Goal: Task Accomplishment & Management: Manage account settings

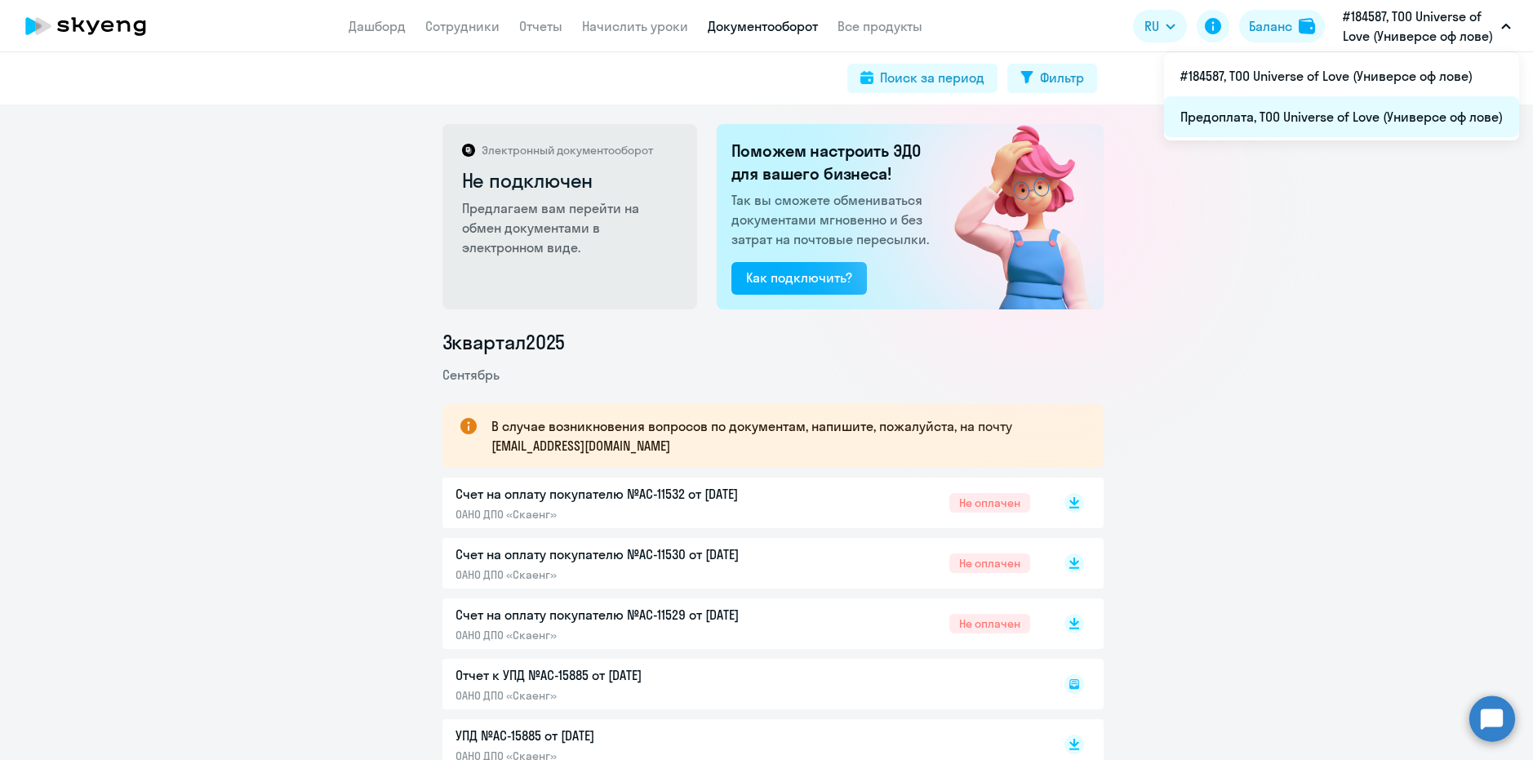
click at [1077, 129] on li "Предоплата, ТОО Universe of Love (Универсе оф лове)" at bounding box center [1341, 116] width 355 height 41
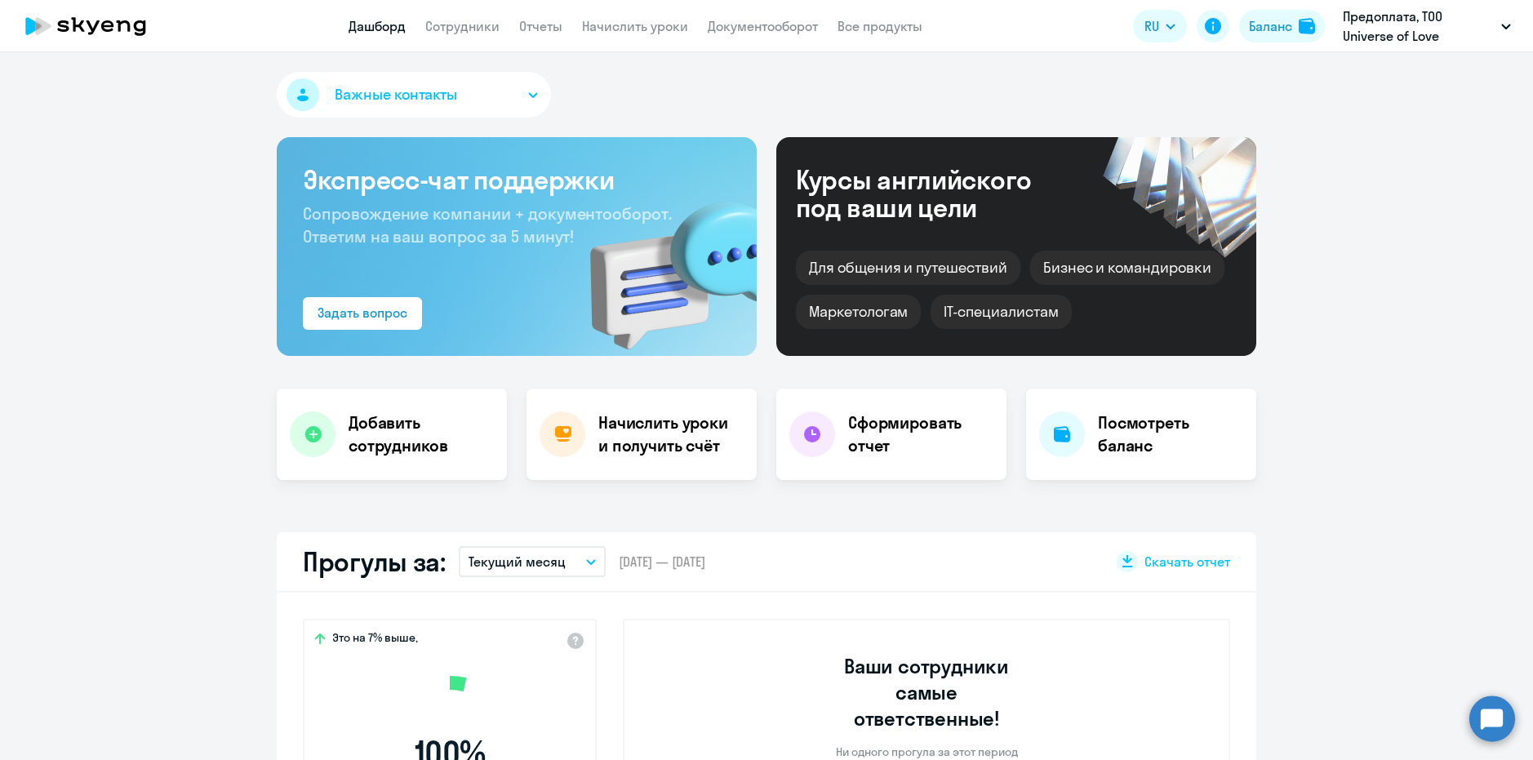
select select "30"
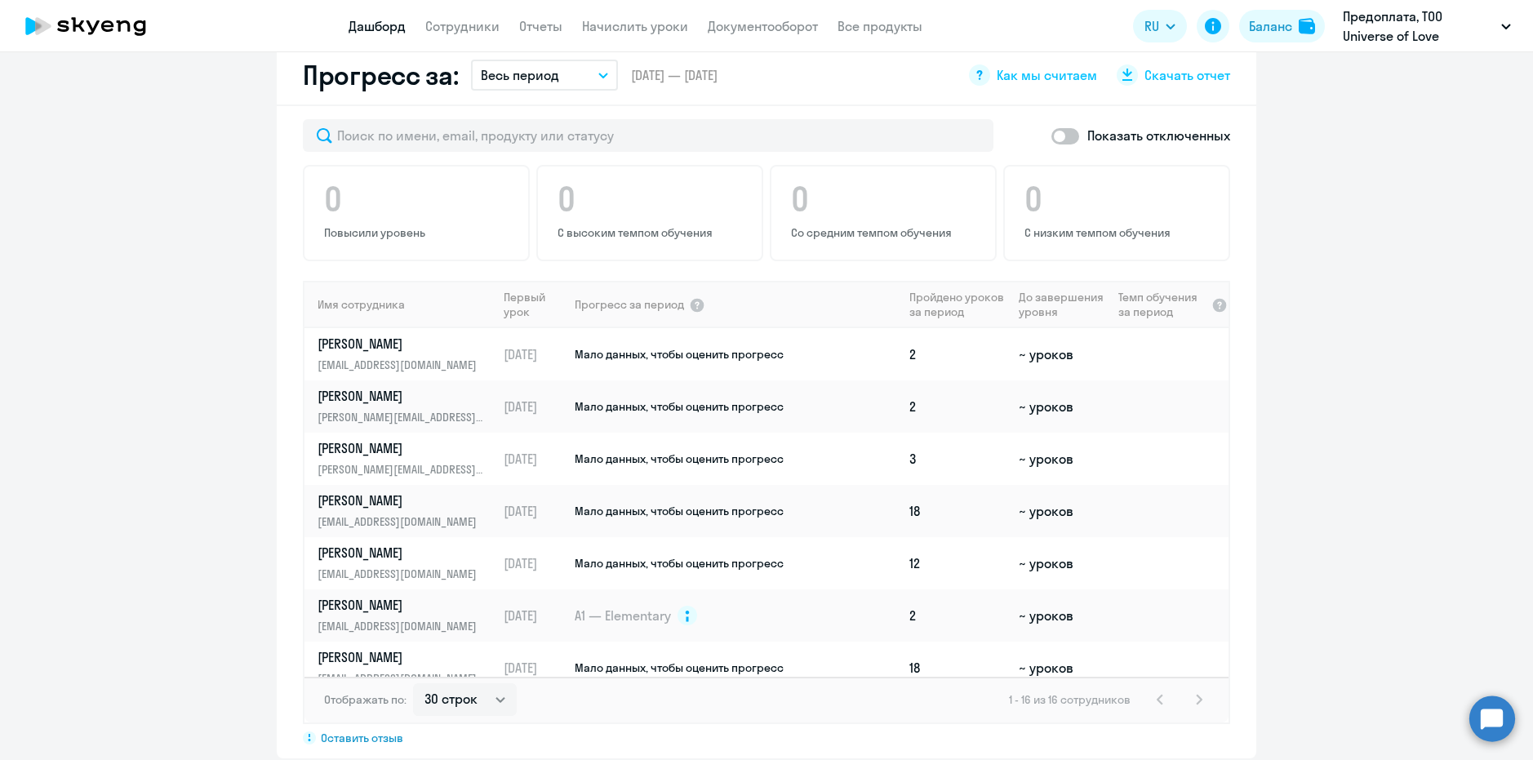
scroll to position [1224, 0]
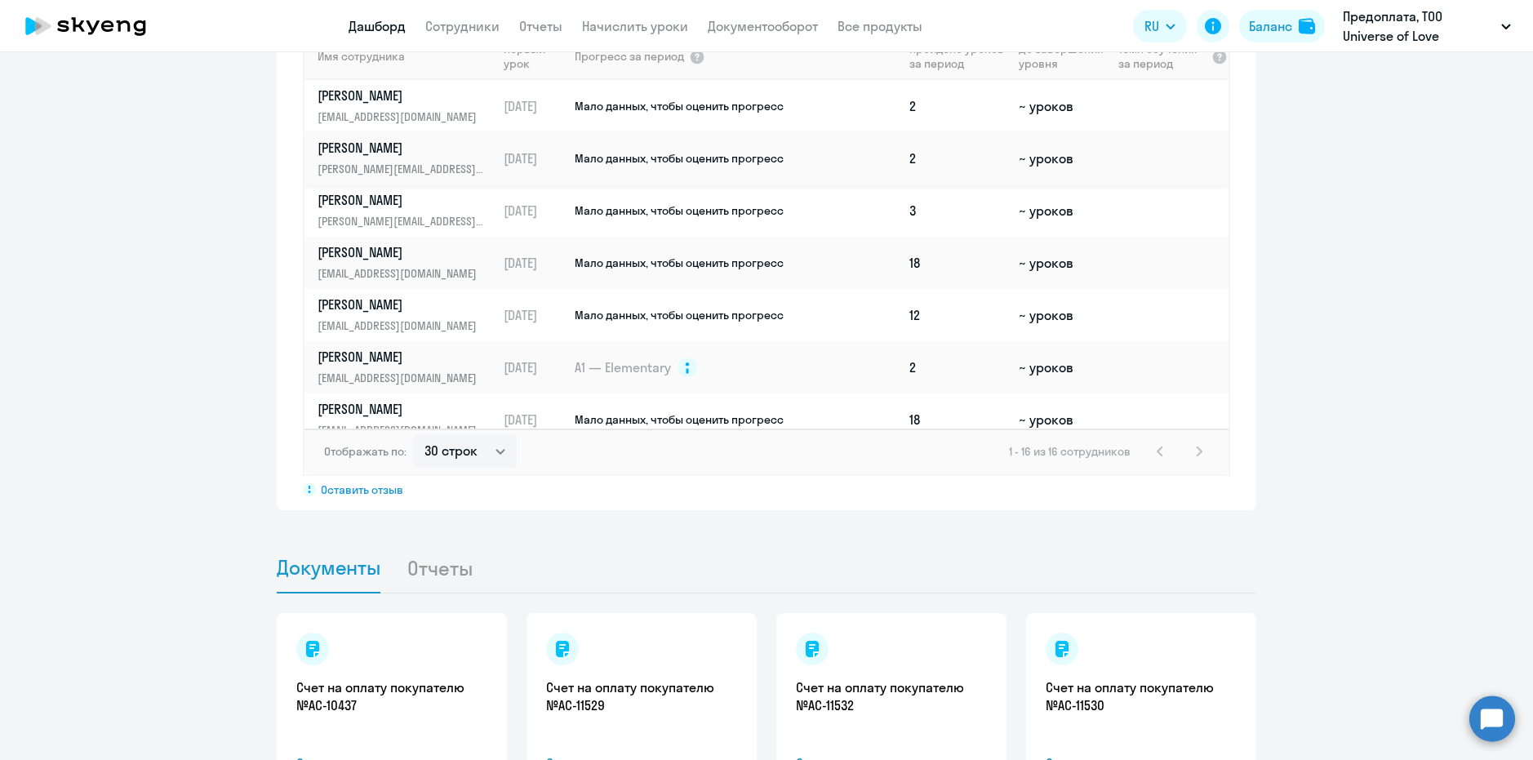
click at [416, 139] on p "[PERSON_NAME]" at bounding box center [402, 148] width 168 height 18
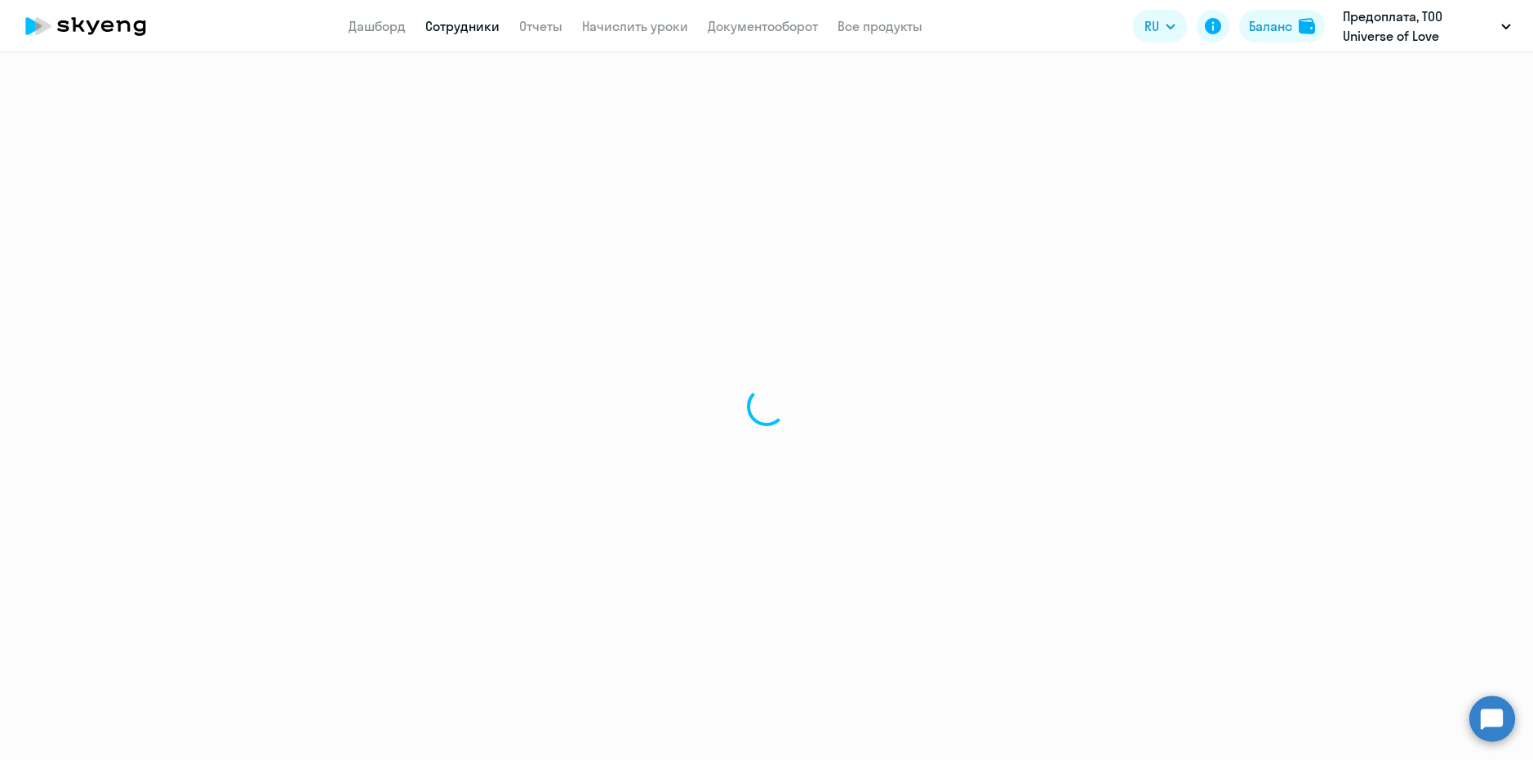
select select "english"
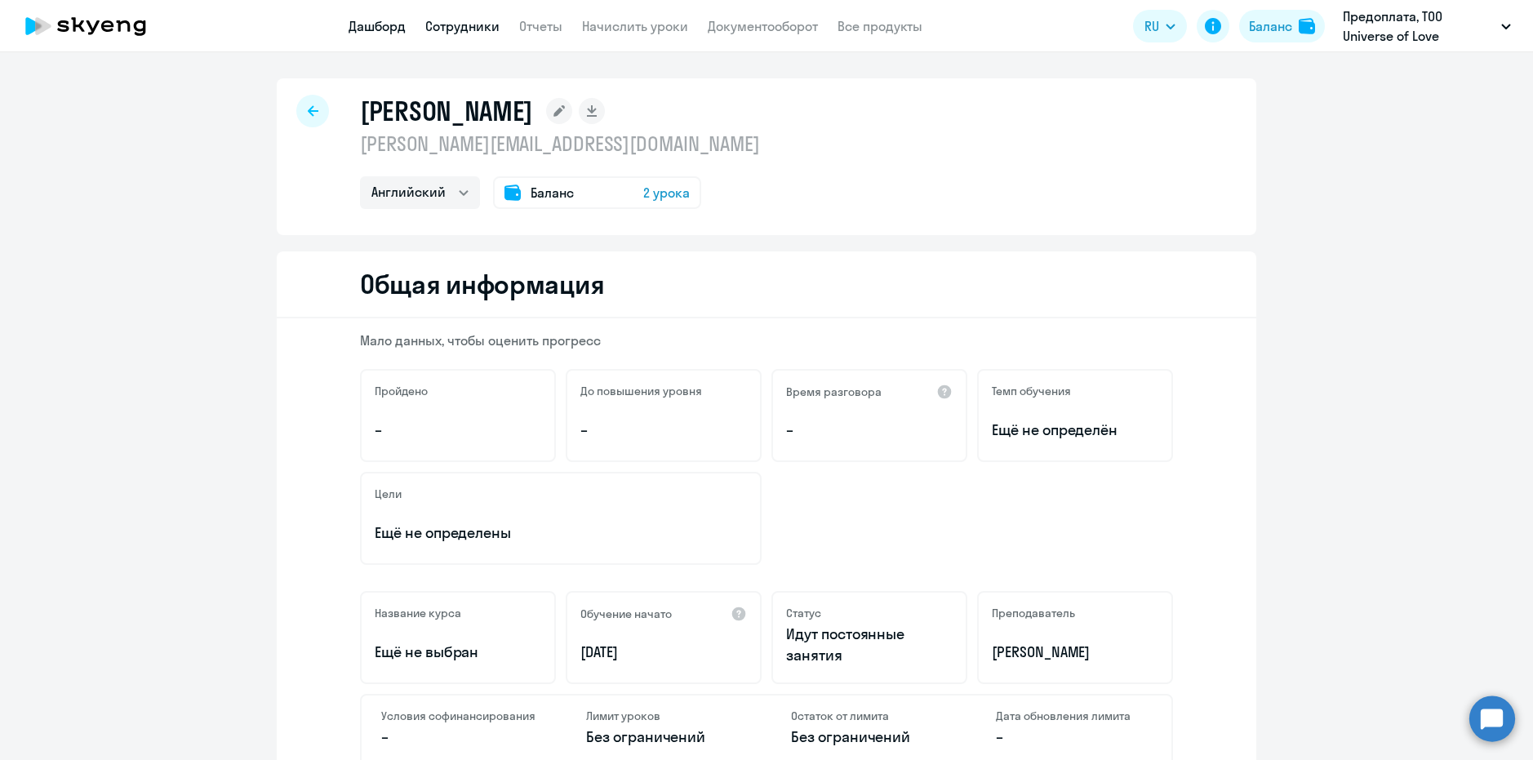
click at [371, 29] on link "Дашборд" at bounding box center [377, 26] width 57 height 16
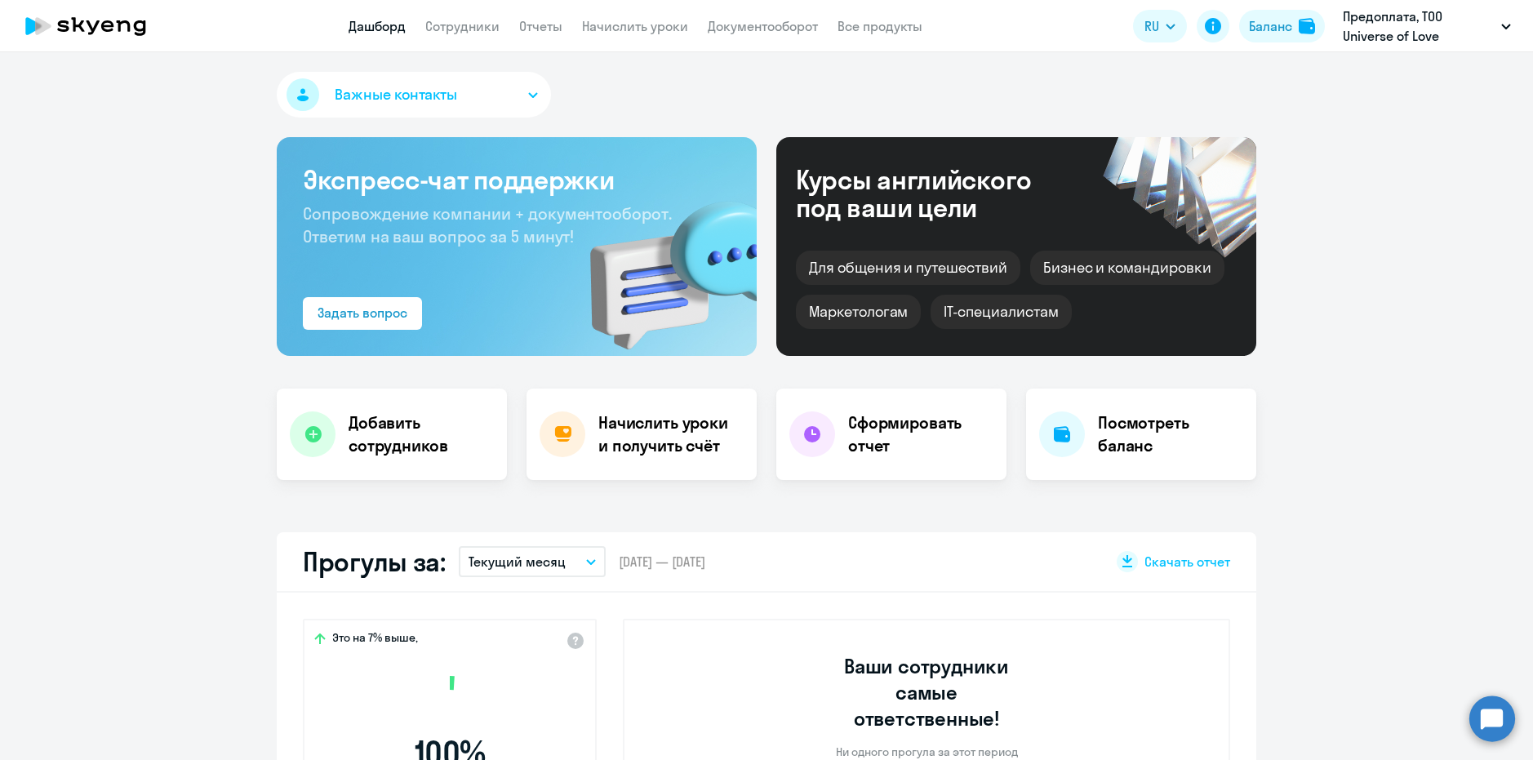
select select "30"
click at [448, 19] on link "Сотрудники" at bounding box center [462, 26] width 74 height 16
select select "30"
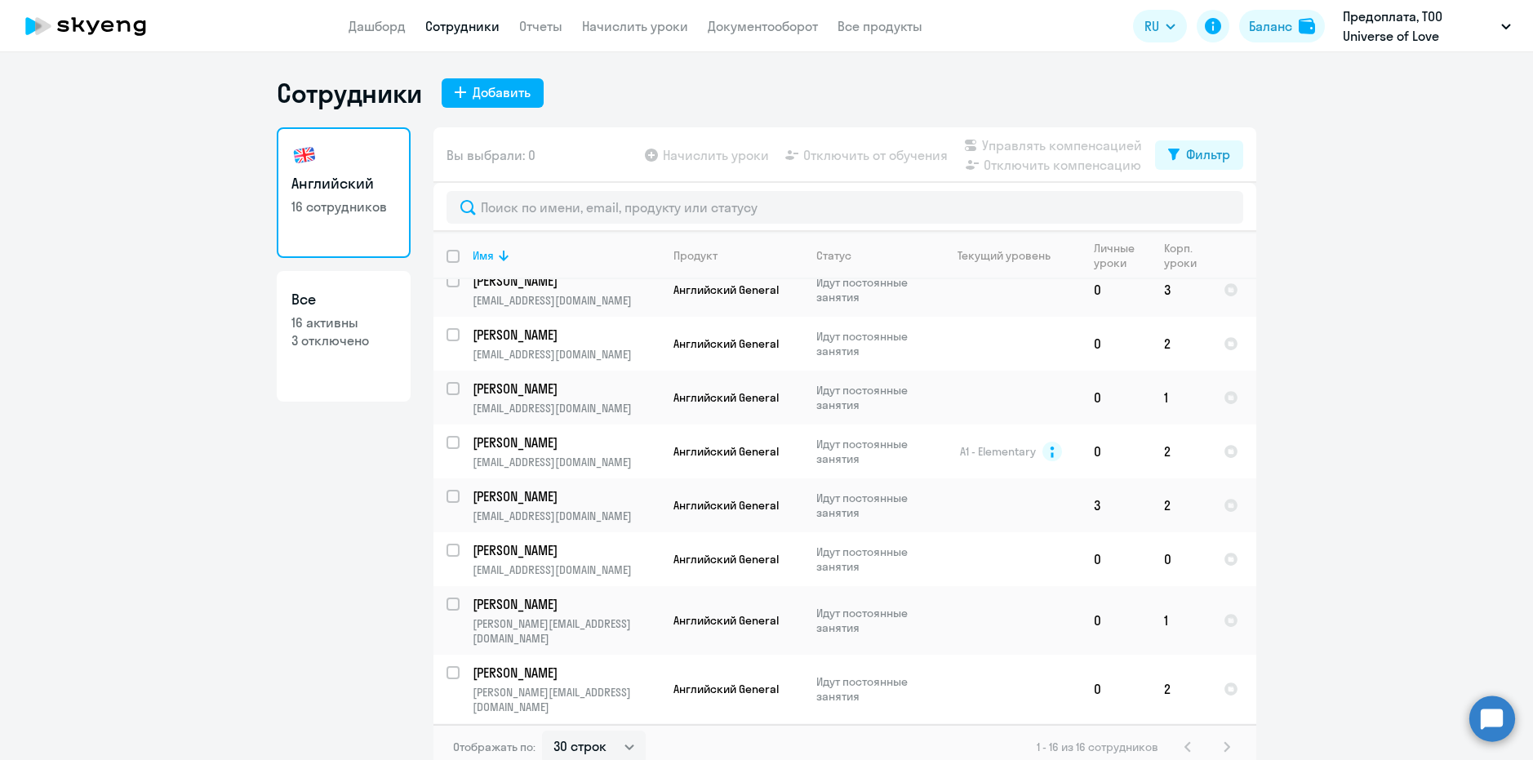
scroll to position [10, 0]
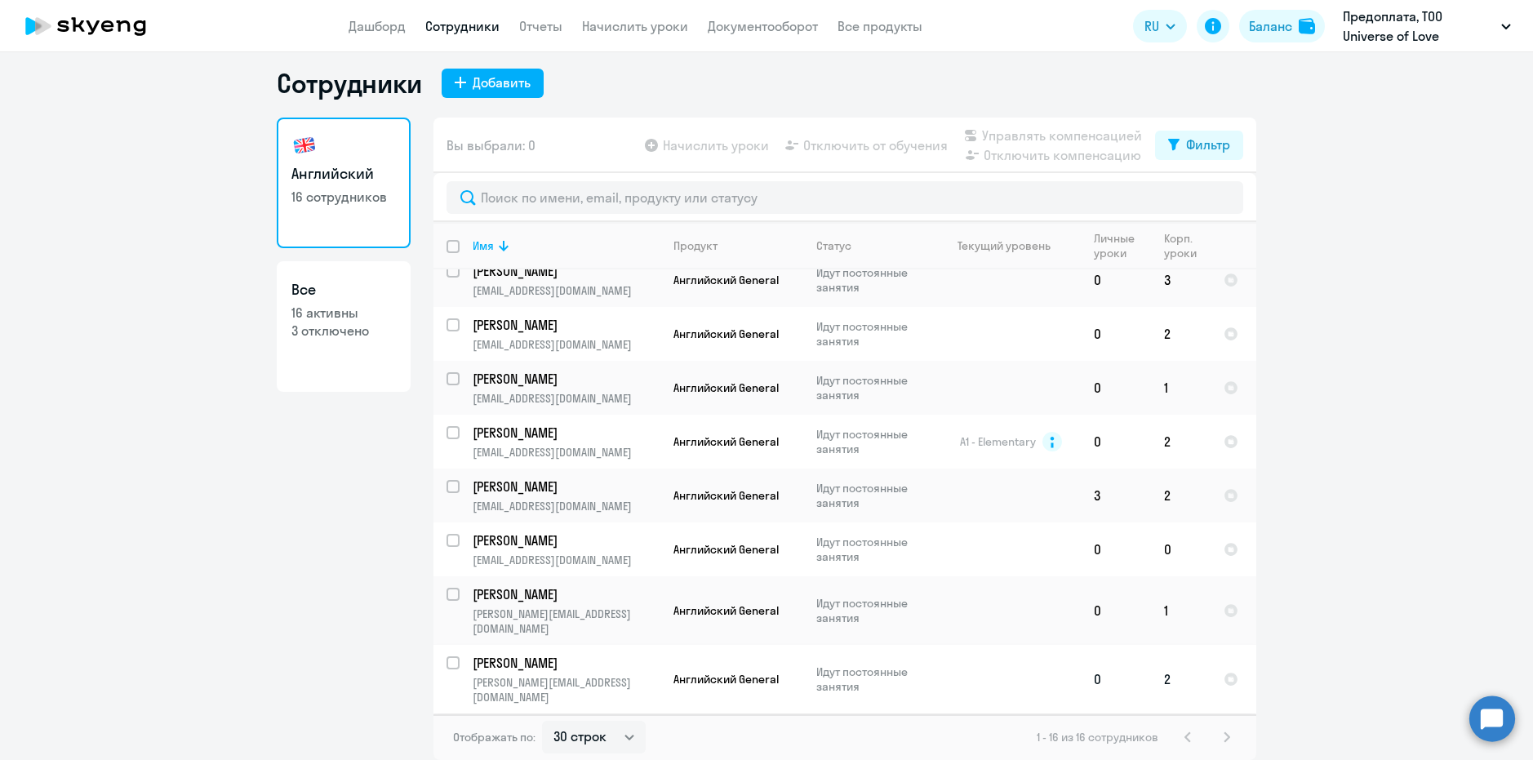
click at [448, 499] on input "select row 13687291" at bounding box center [462, 672] width 33 height 33
checkbox input "true"
click at [856, 147] on span "Отключить от обучения" at bounding box center [875, 145] width 144 height 20
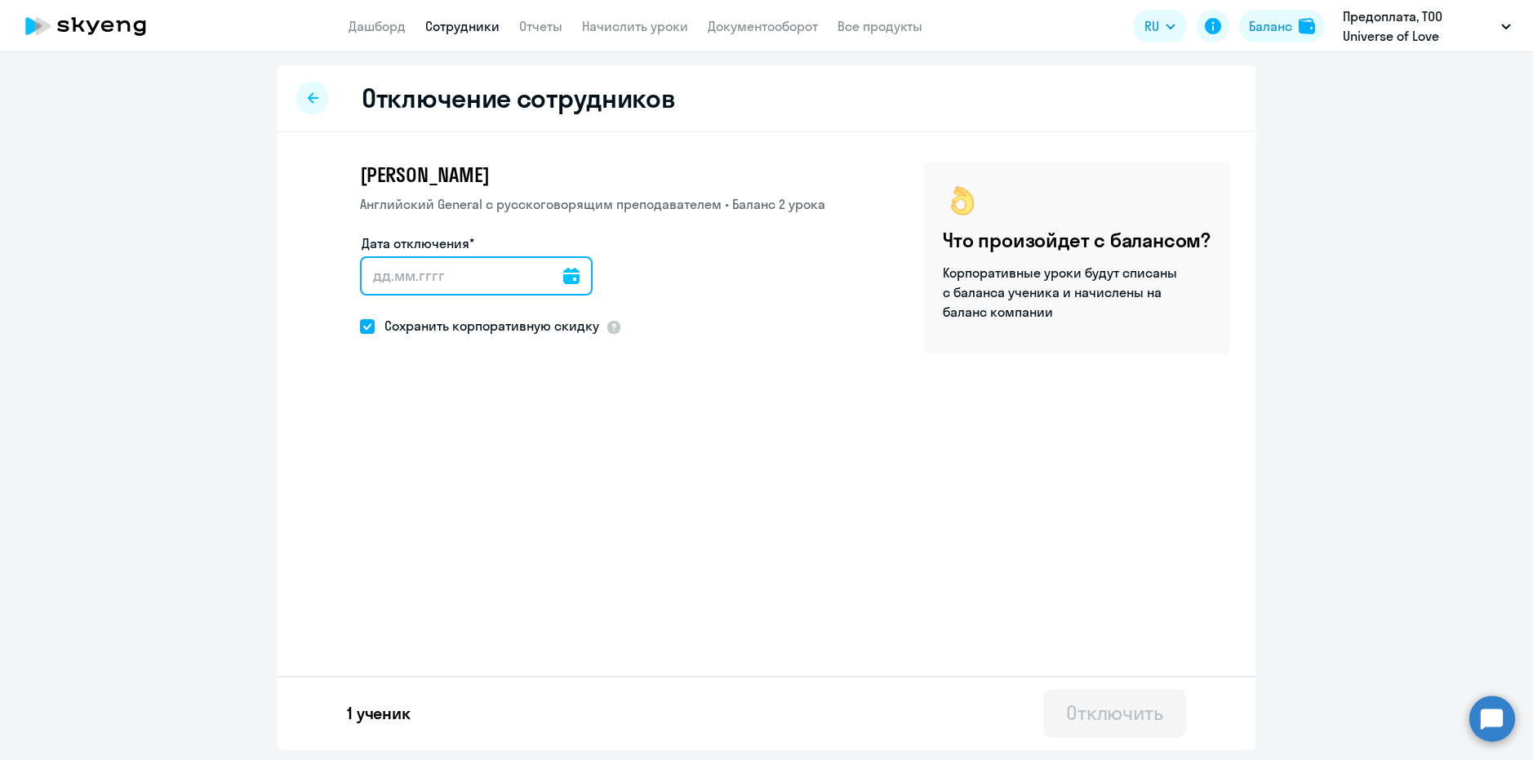
click at [391, 282] on input "Дата отключения*" at bounding box center [476, 275] width 233 height 39
click at [564, 278] on icon at bounding box center [571, 276] width 16 height 16
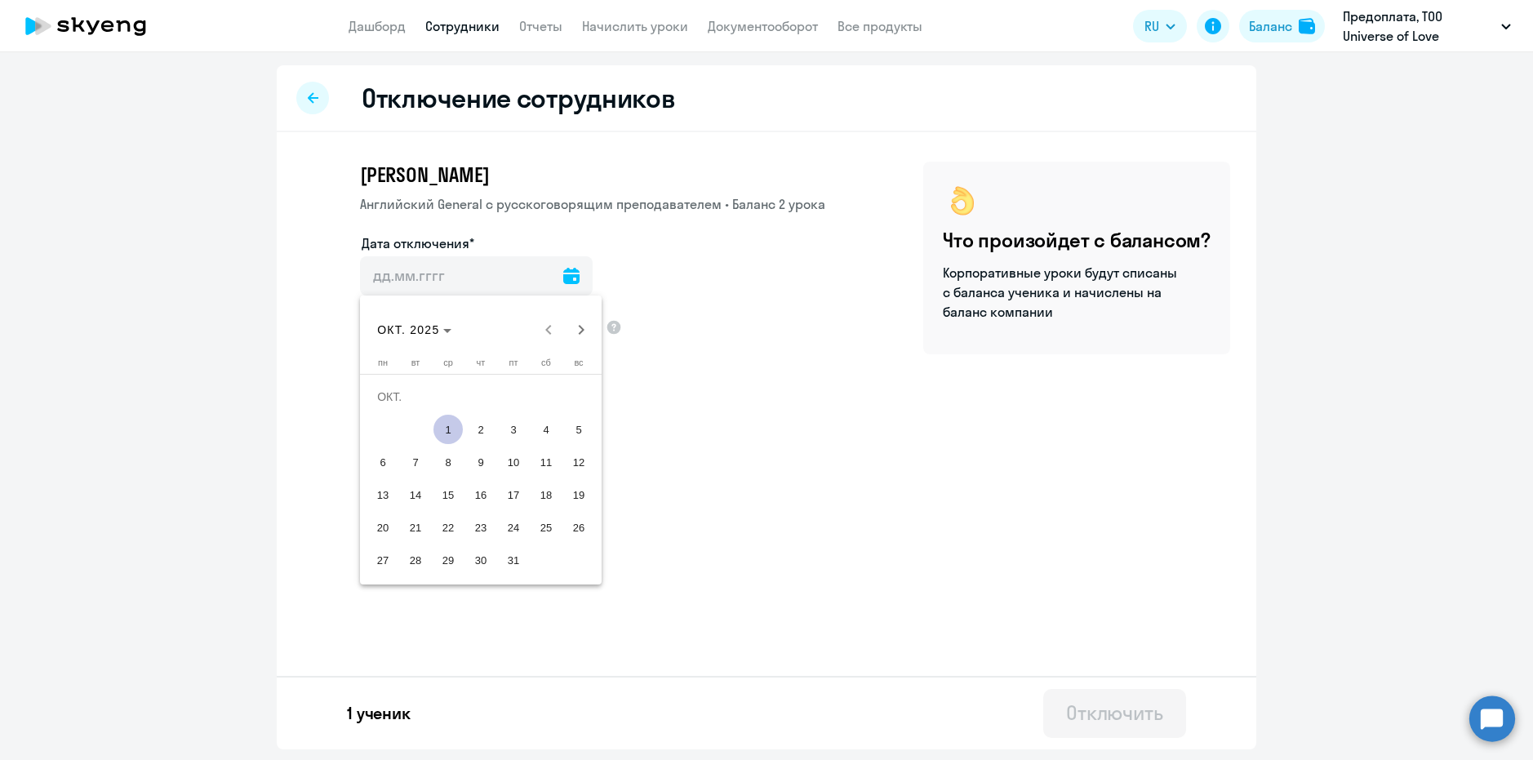
click at [451, 437] on span "1" at bounding box center [447, 429] width 29 height 29
type input "[DATE]"
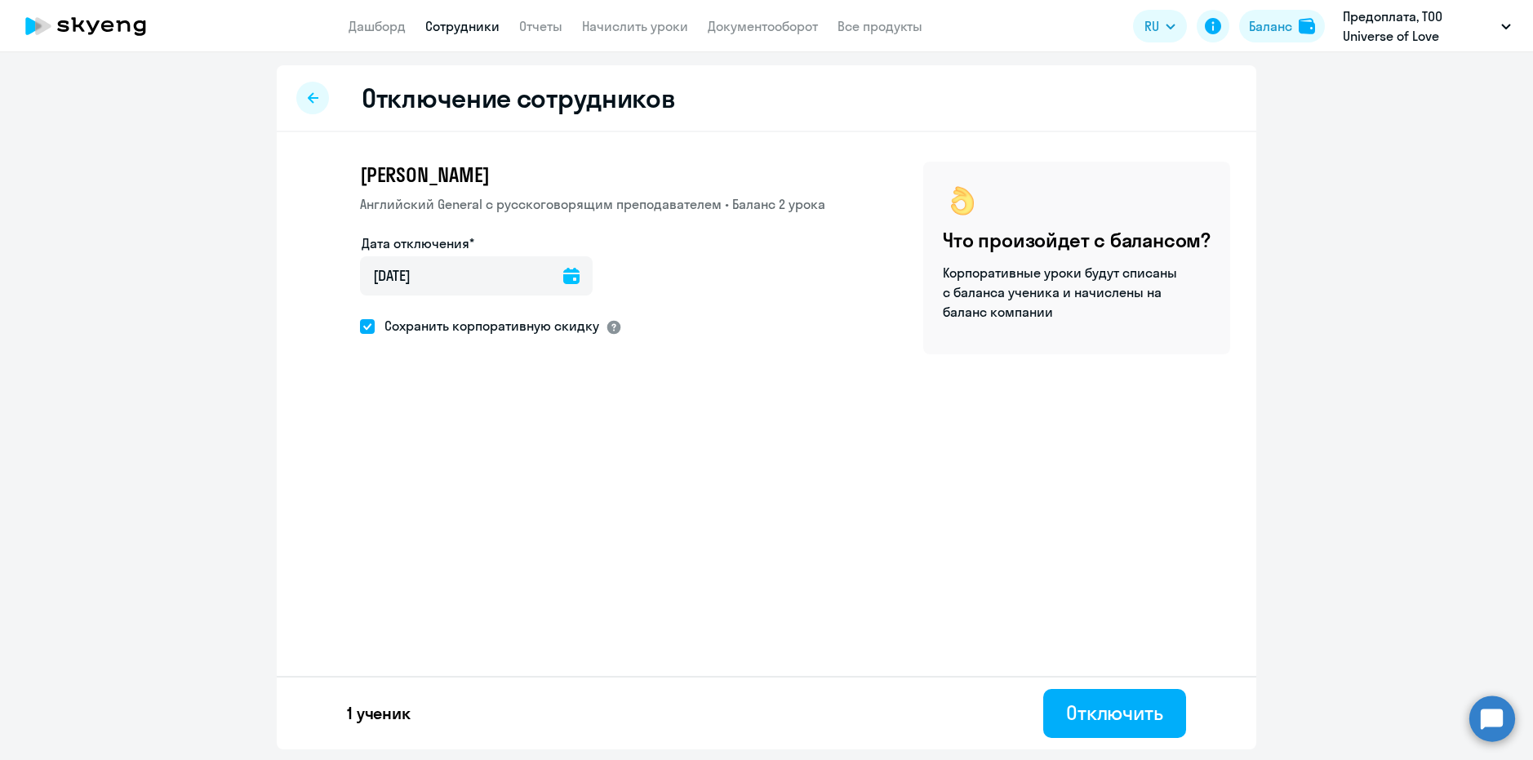
click at [613, 326] on div at bounding box center [614, 327] width 16 height 16
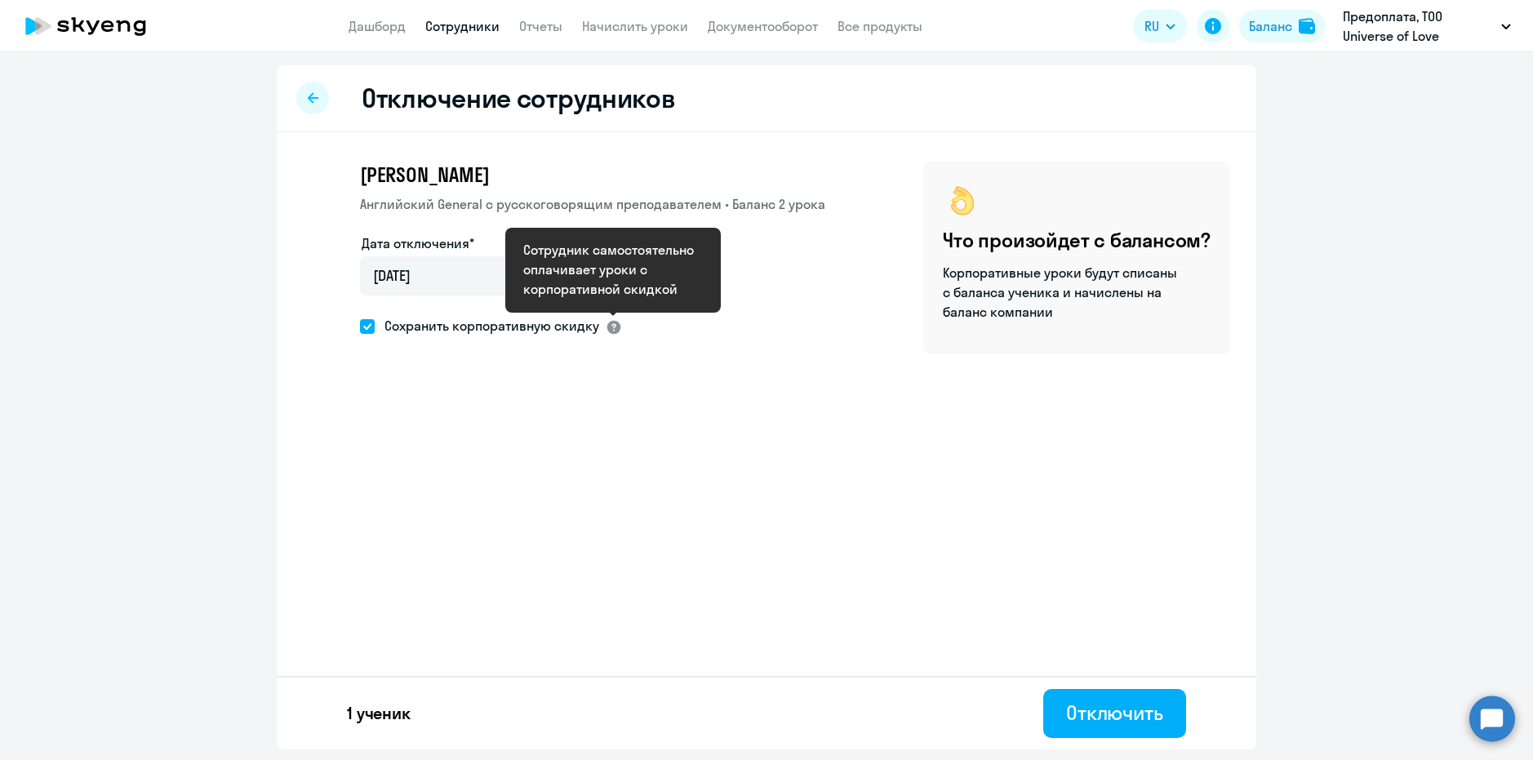
click at [620, 329] on div at bounding box center [614, 327] width 16 height 16
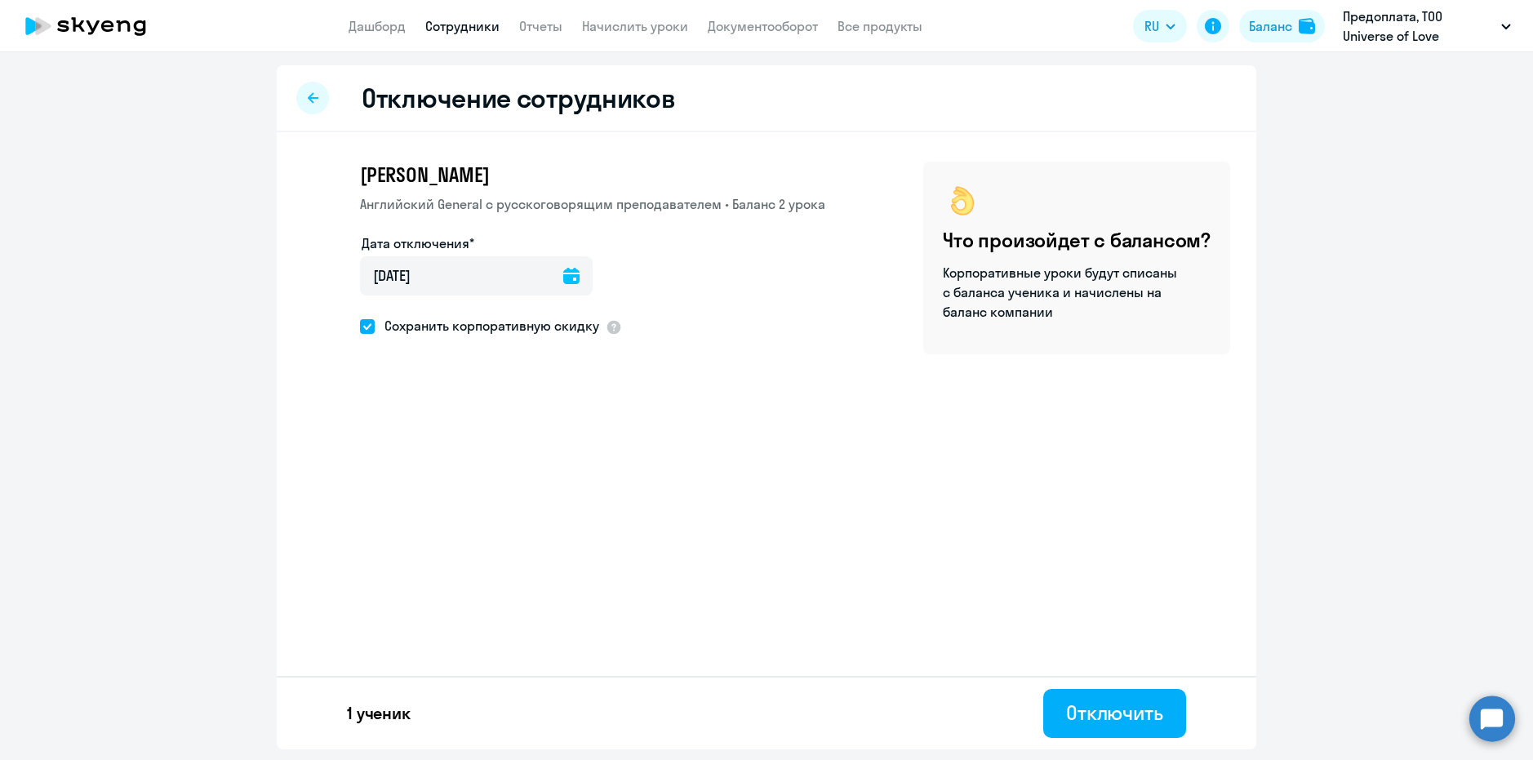
click at [371, 322] on span at bounding box center [367, 326] width 15 height 15
click at [360, 326] on input "Сохранить корпоративную скидку" at bounding box center [359, 326] width 1 height 1
checkbox input "false"
click at [1077, 499] on div "Отключить" at bounding box center [1114, 712] width 97 height 26
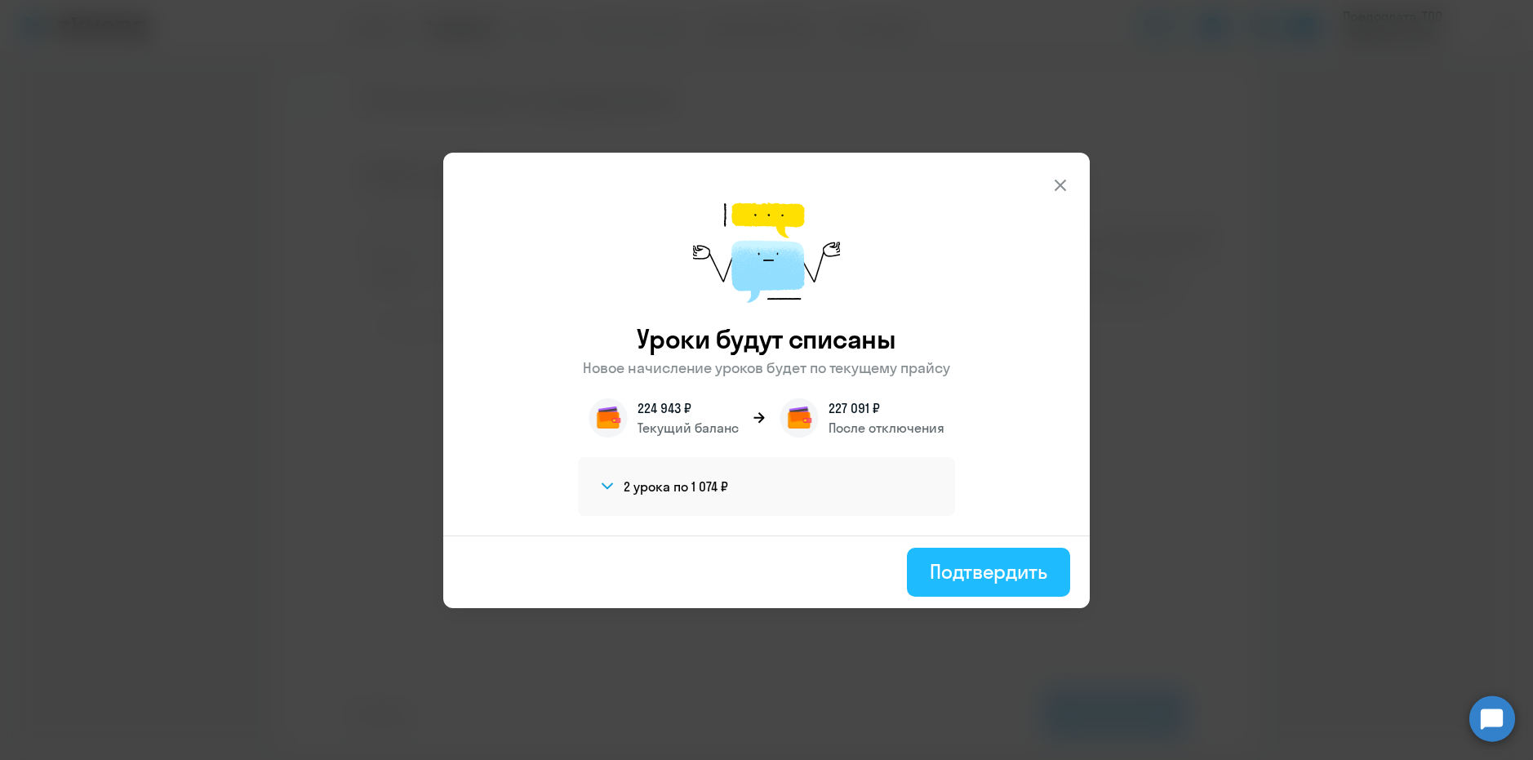
click at [1018, 499] on div "Подтвердить" at bounding box center [989, 571] width 118 height 26
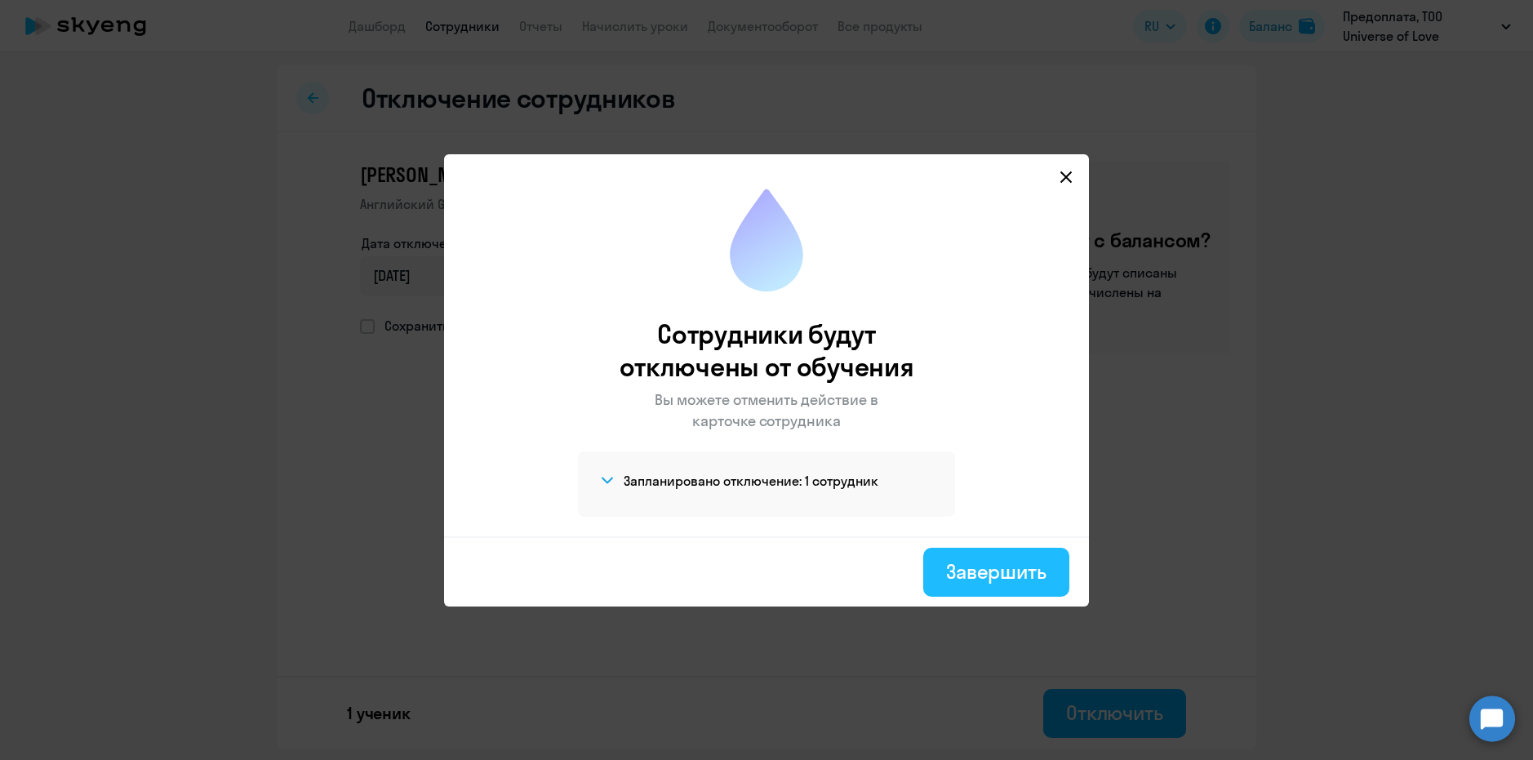
click at [1002, 499] on div "Завершить" at bounding box center [996, 571] width 100 height 26
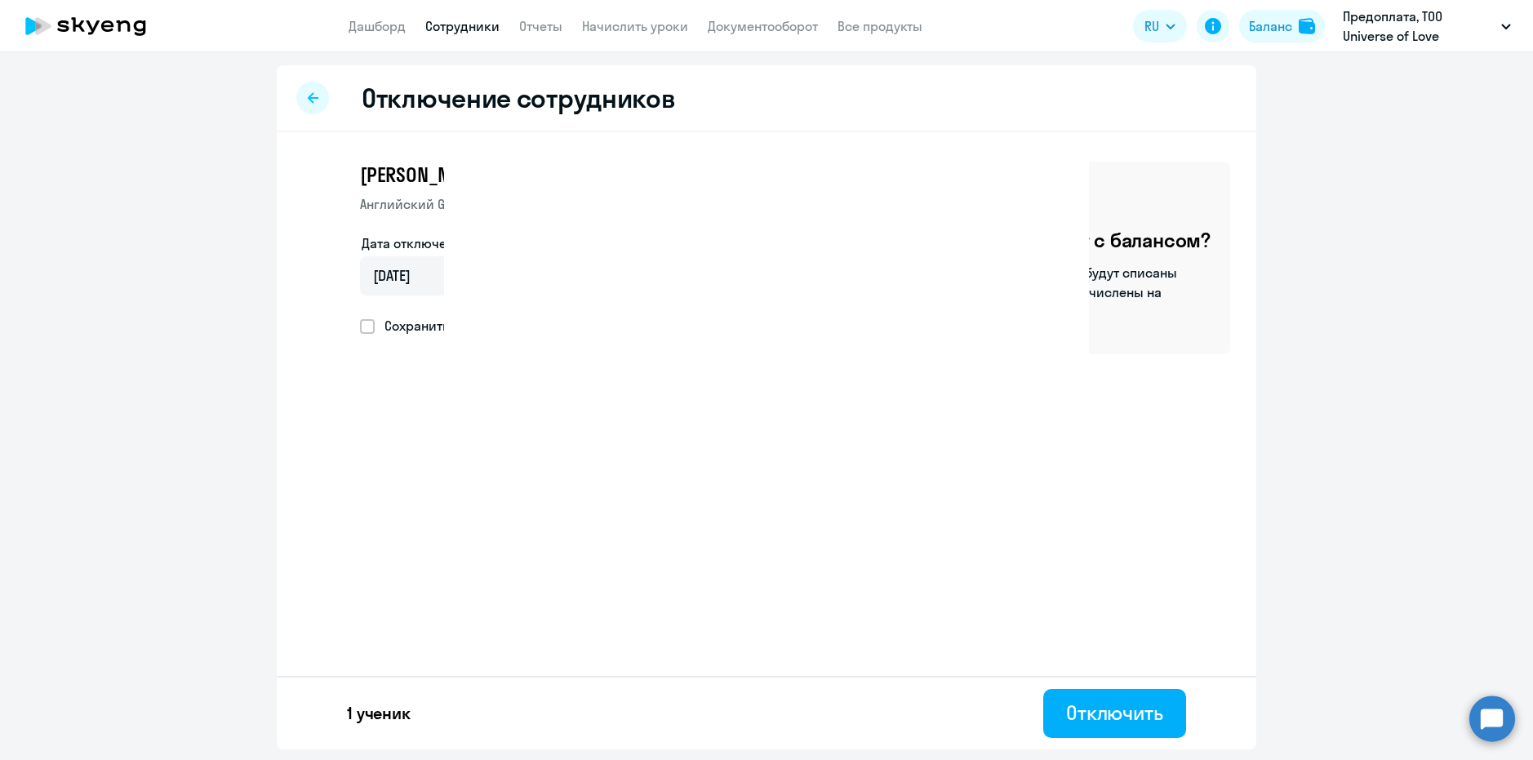
select select "30"
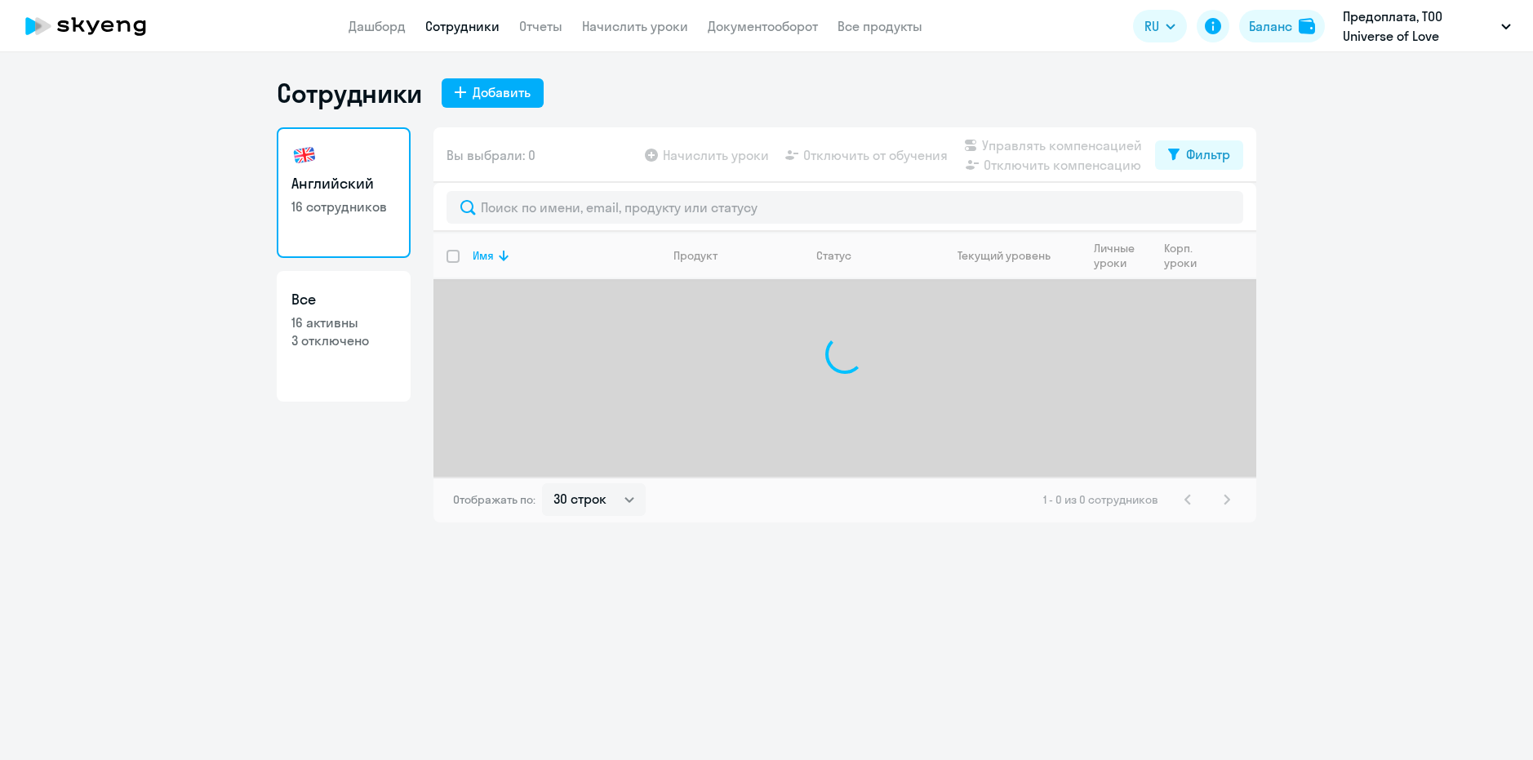
select select "30"
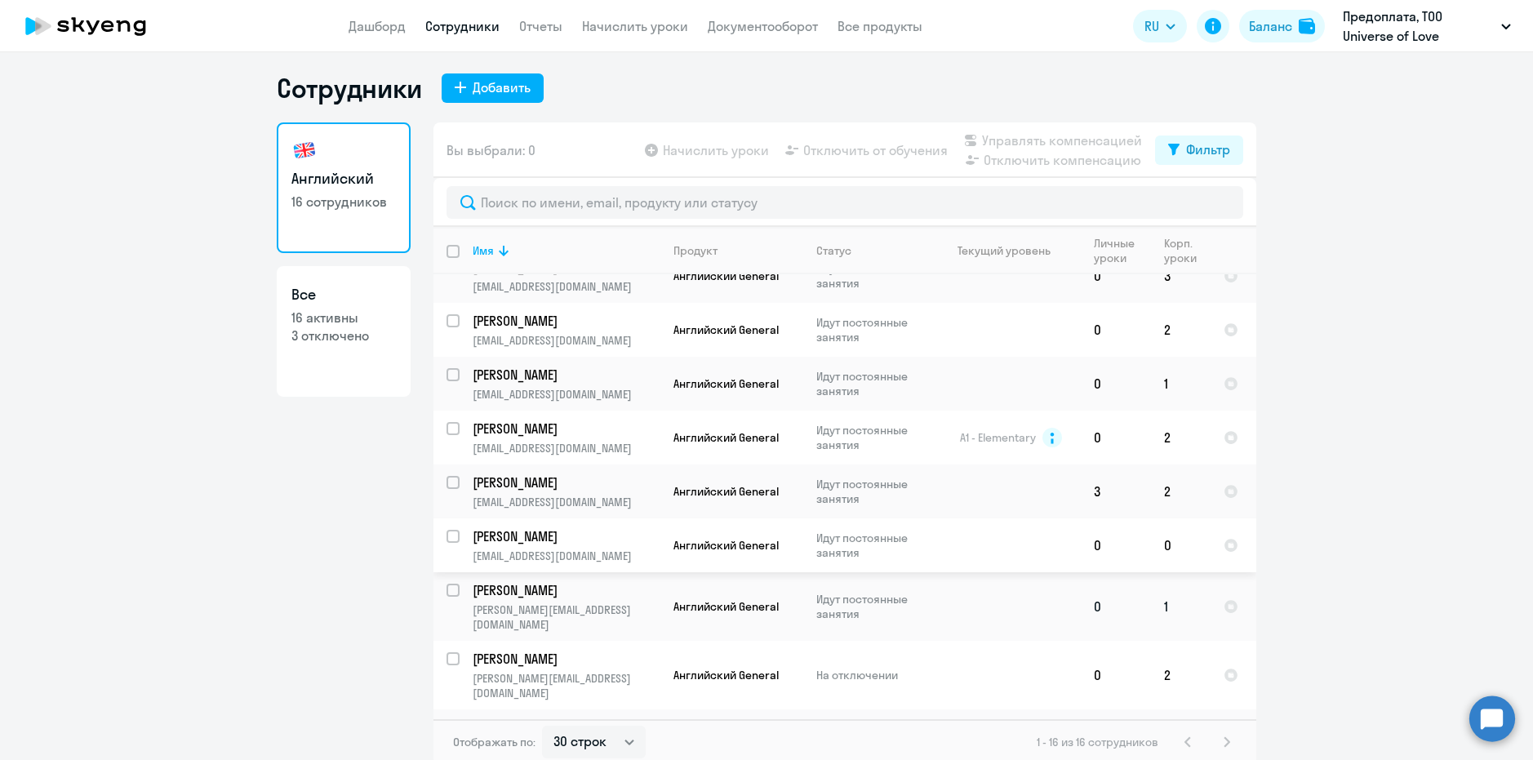
scroll to position [10, 0]
